Goal: Navigation & Orientation: Find specific page/section

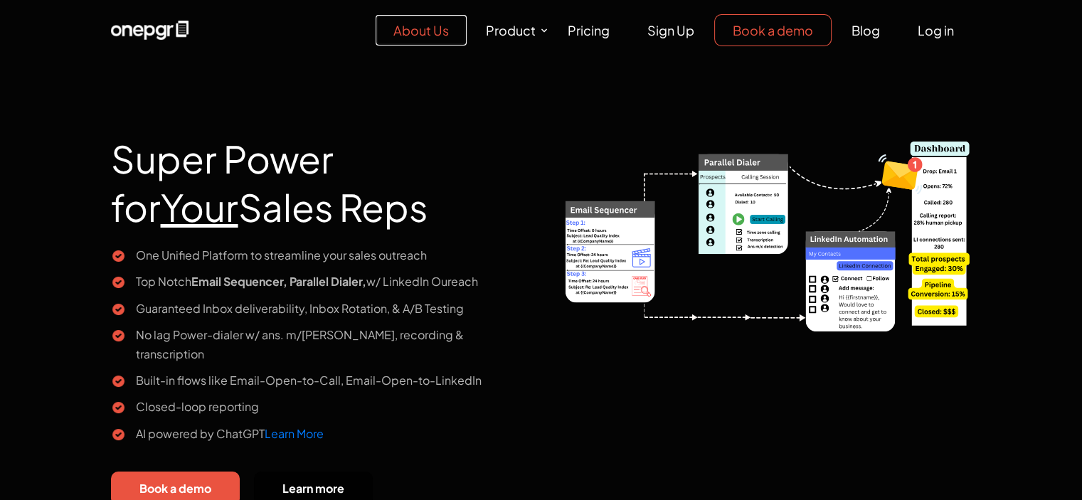
click at [430, 36] on link "About Us" at bounding box center [421, 30] width 91 height 31
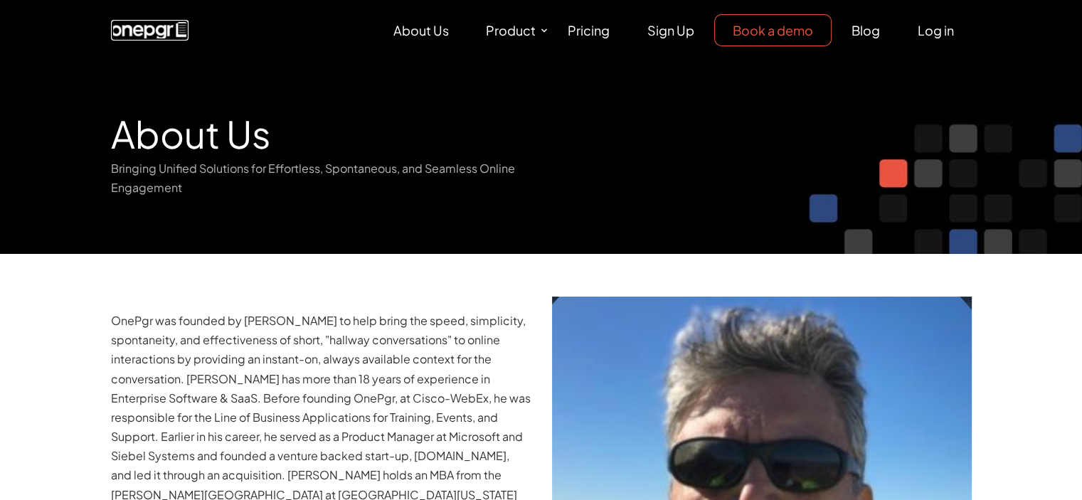
click at [168, 33] on img at bounding box center [150, 31] width 78 height 20
